Goal: Register for event/course

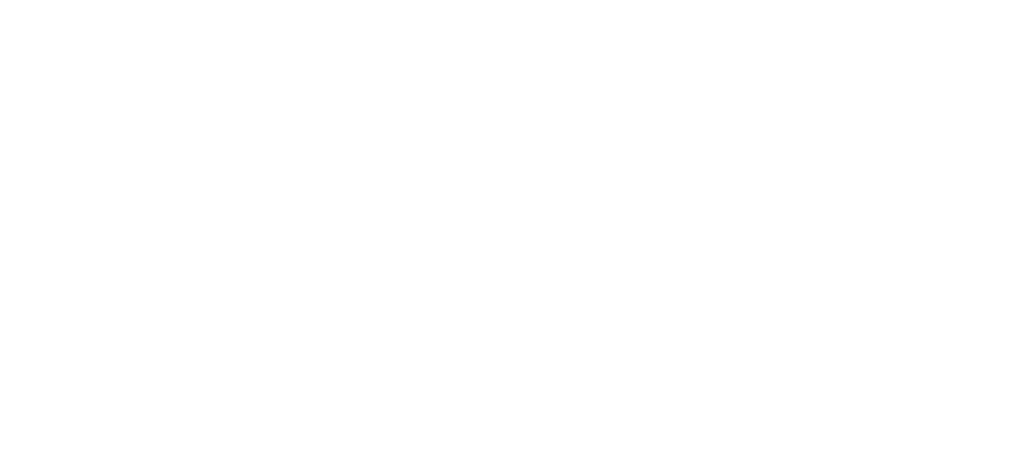
drag, startPoint x: 694, startPoint y: 14, endPoint x: 537, endPoint y: 265, distance: 296.8
click at [537, 265] on html at bounding box center [516, 237] width 1033 height 474
drag, startPoint x: 0, startPoint y: 0, endPoint x: 820, endPoint y: 242, distance: 854.8
click at [820, 242] on html at bounding box center [516, 237] width 1033 height 474
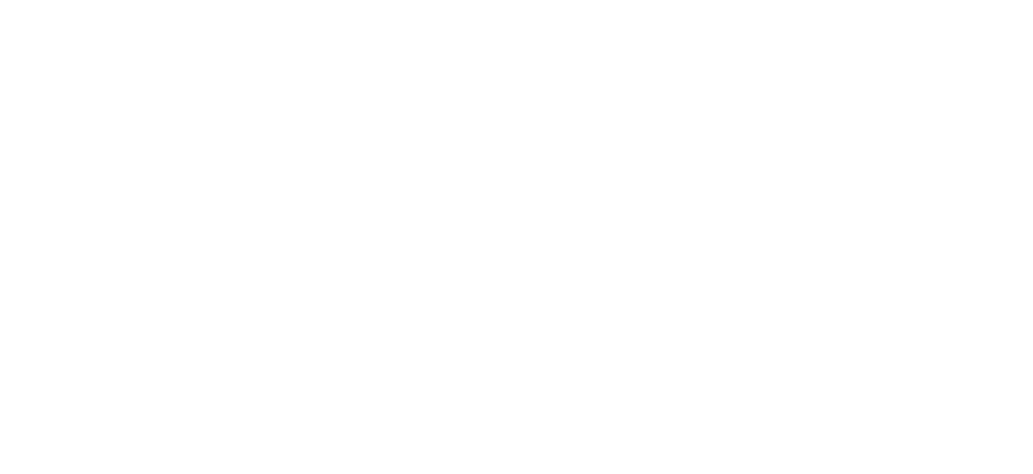
click at [820, 242] on html at bounding box center [516, 237] width 1033 height 474
